Goal: Find specific fact: Find specific fact

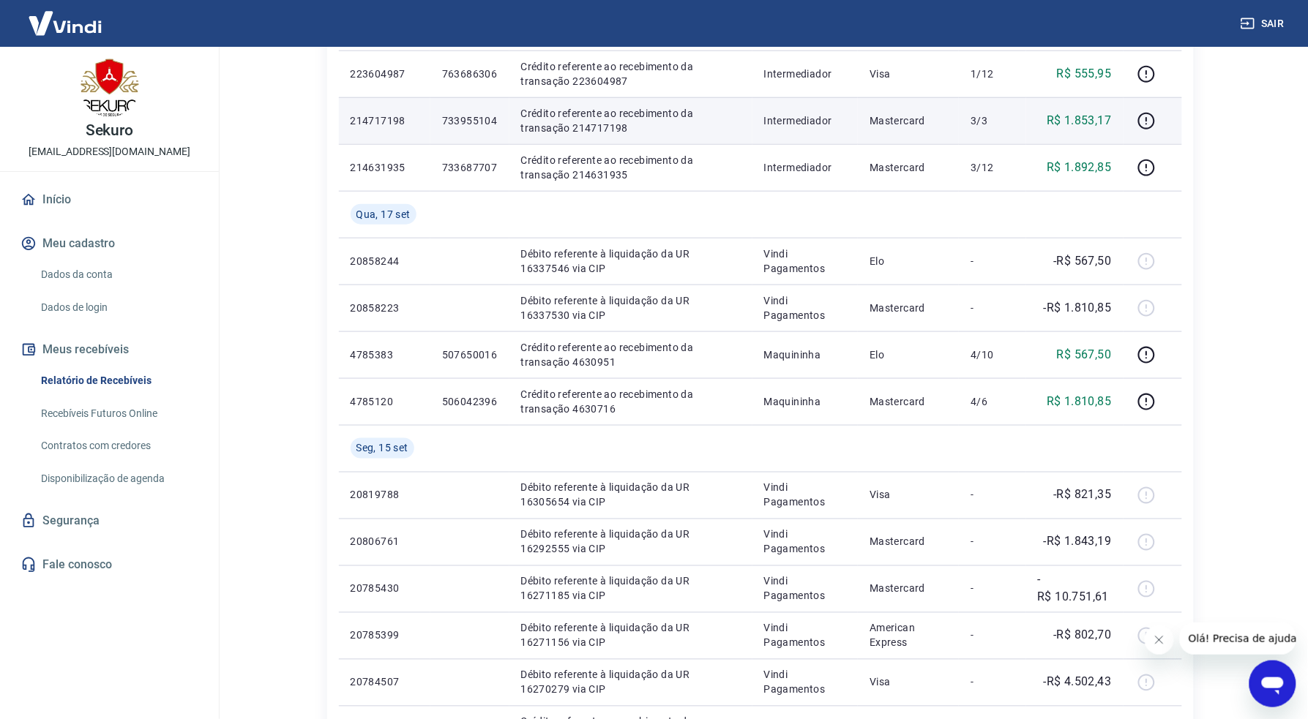
scroll to position [406, 0]
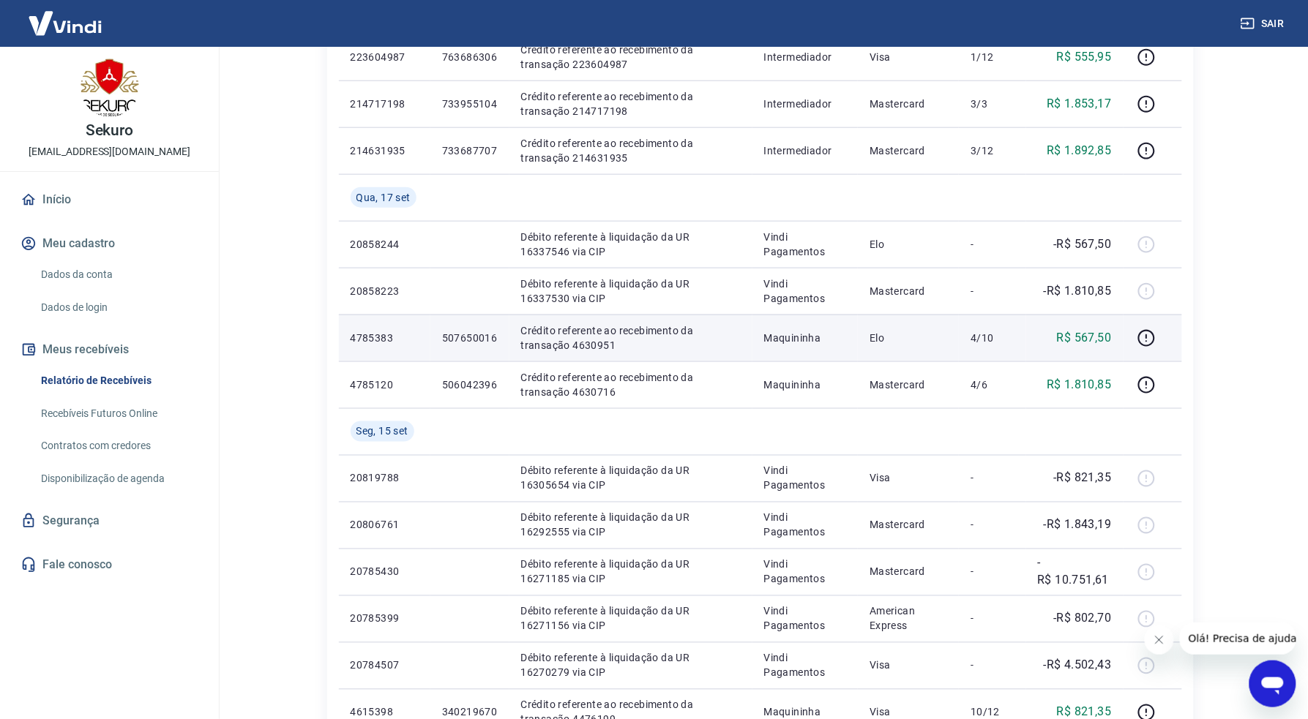
click at [465, 340] on p "507650016" at bounding box center [470, 338] width 56 height 15
copy p "507650016"
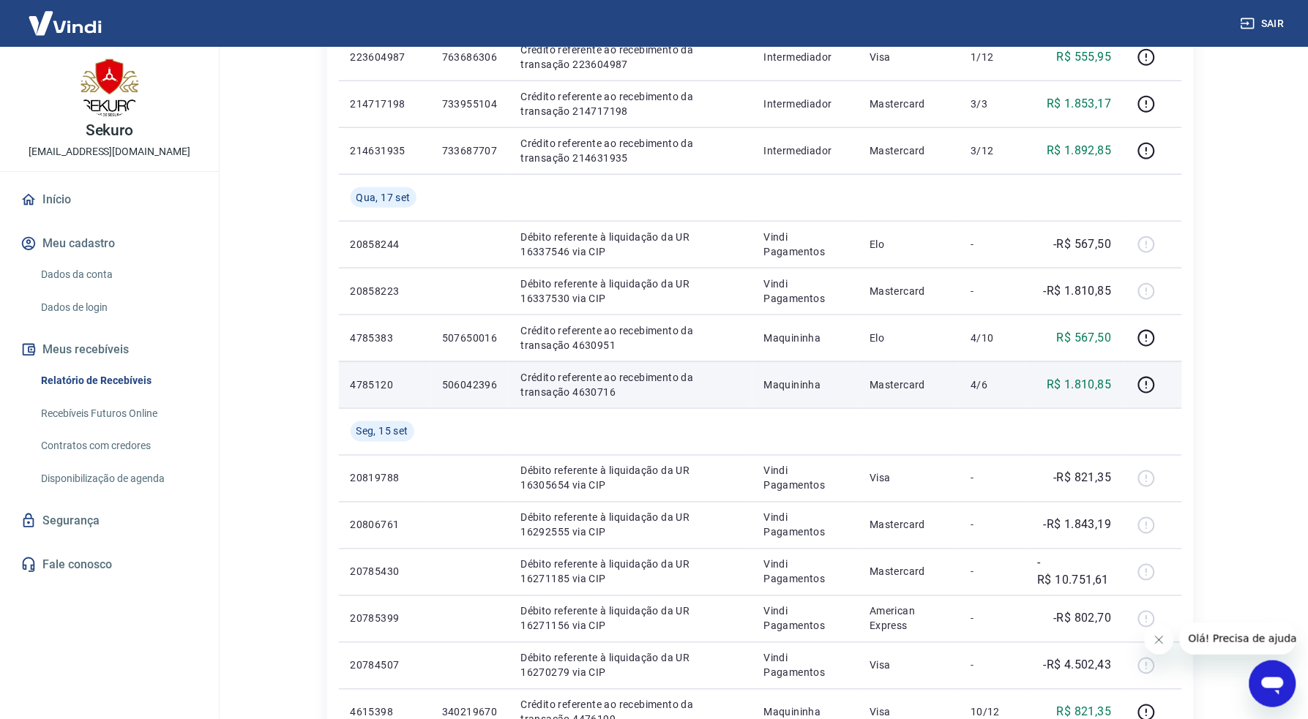
drag, startPoint x: 499, startPoint y: 383, endPoint x: 489, endPoint y: 378, distance: 11.1
click at [499, 383] on td "506042396" at bounding box center [469, 385] width 79 height 47
click at [472, 384] on p "506042396" at bounding box center [470, 385] width 56 height 15
copy p "506042396"
